Goal: Task Accomplishment & Management: Manage account settings

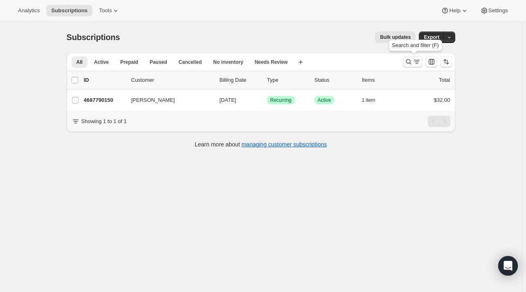
click at [411, 63] on icon "Search and filter results" at bounding box center [409, 62] width 8 height 8
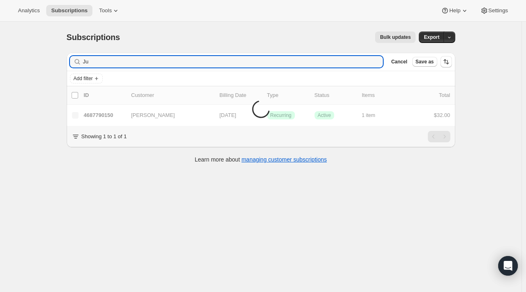
type input "J"
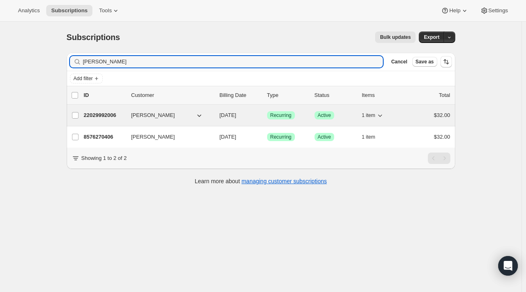
type input "[PERSON_NAME]"
click at [108, 115] on p "22029992006" at bounding box center [104, 115] width 41 height 8
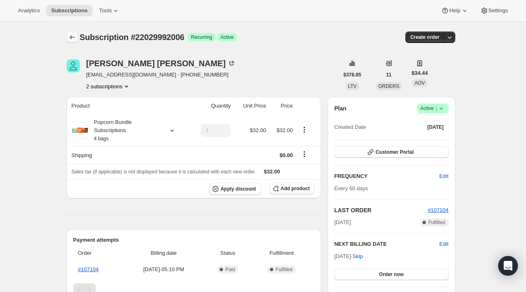
click at [73, 37] on icon "Subscriptions" at bounding box center [72, 37] width 8 height 8
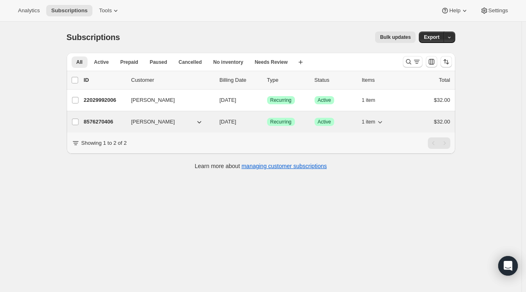
click at [97, 122] on p "8576270406" at bounding box center [104, 122] width 41 height 8
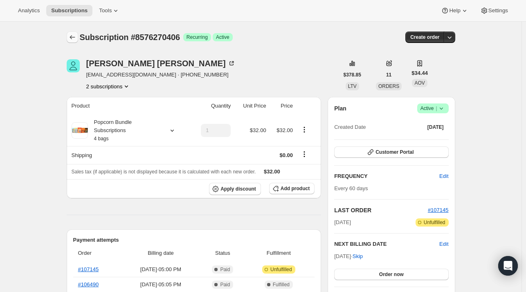
click at [73, 38] on icon "Subscriptions" at bounding box center [72, 37] width 8 height 8
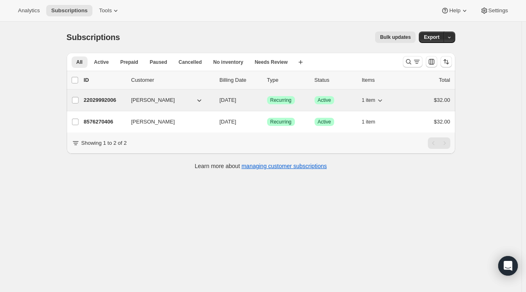
click at [106, 102] on p "22029992006" at bounding box center [104, 100] width 41 height 8
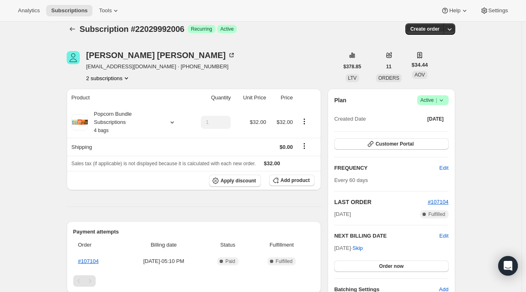
scroll to position [7, 0]
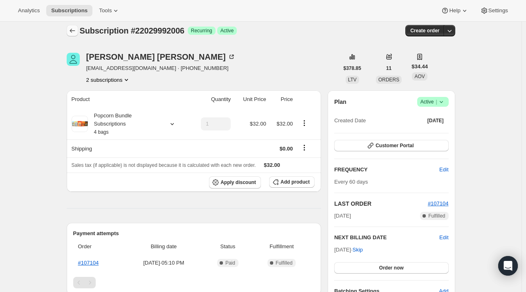
click at [75, 28] on icon "Subscriptions" at bounding box center [72, 31] width 8 height 8
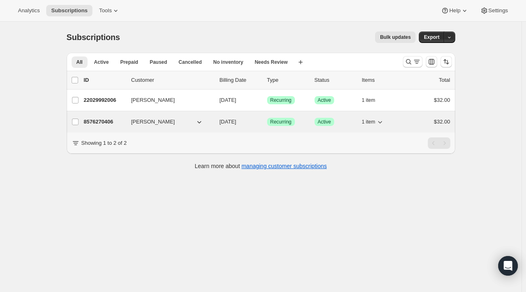
click at [111, 120] on p "8576270406" at bounding box center [104, 122] width 41 height 8
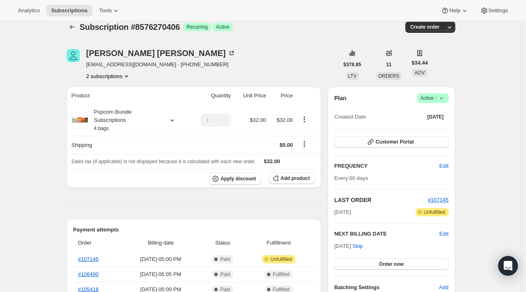
scroll to position [10, 0]
click at [117, 75] on button "2 subscriptions" at bounding box center [108, 76] width 45 height 8
click at [102, 103] on span "8576270406 Info Current" at bounding box center [111, 105] width 54 height 6
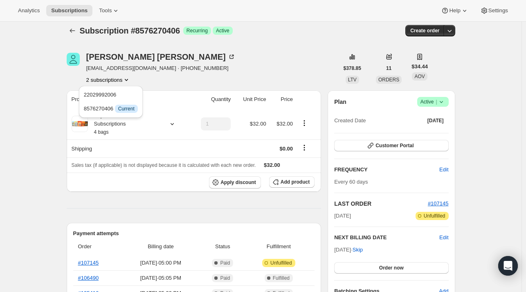
scroll to position [5, 0]
